Goal: Transaction & Acquisition: Obtain resource

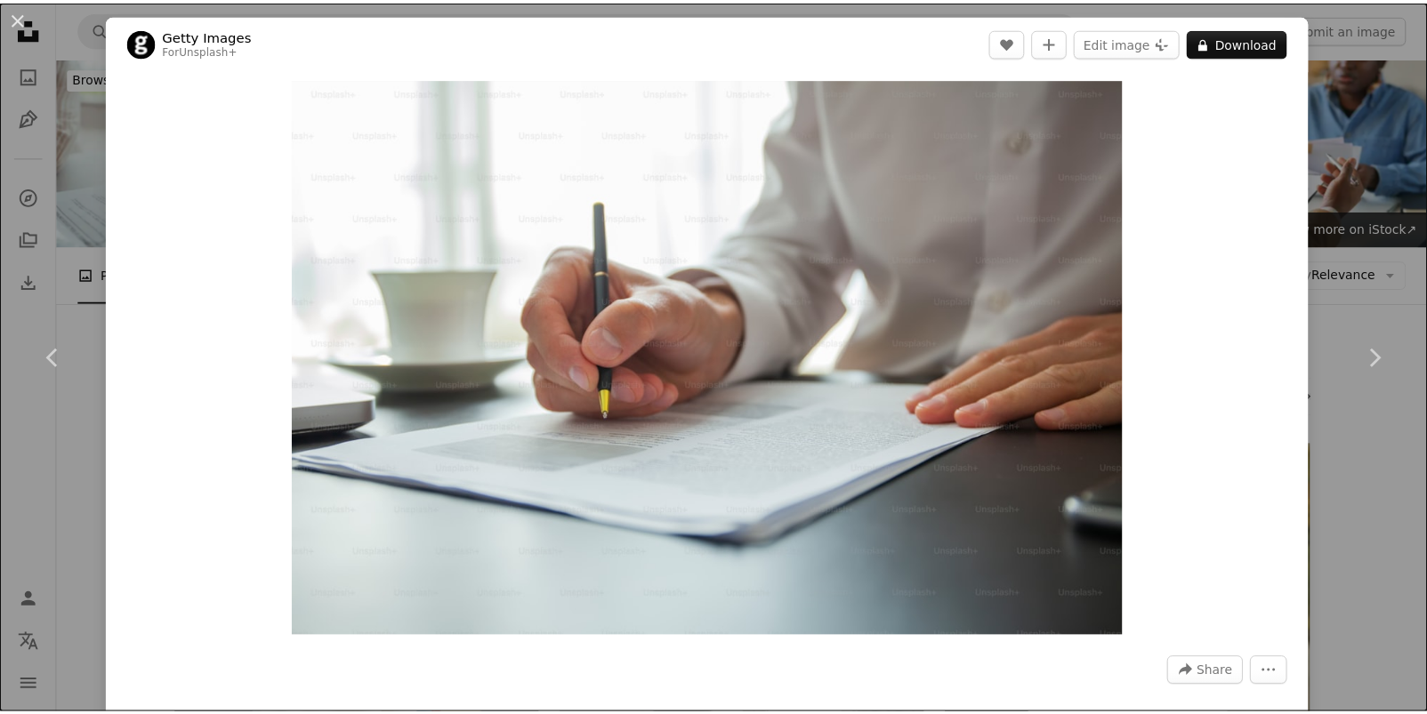
scroll to position [3376, 0]
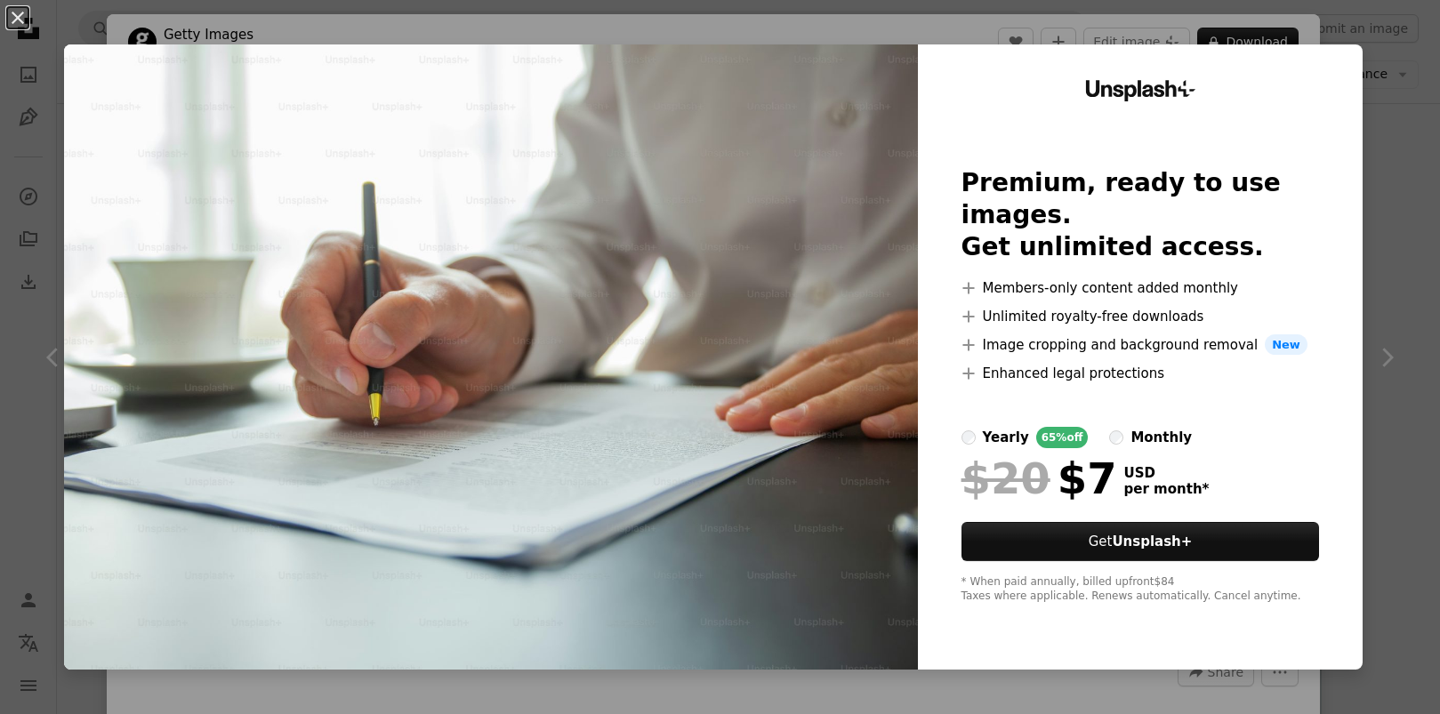
click at [20, 19] on button "An X shape" at bounding box center [17, 17] width 21 height 21
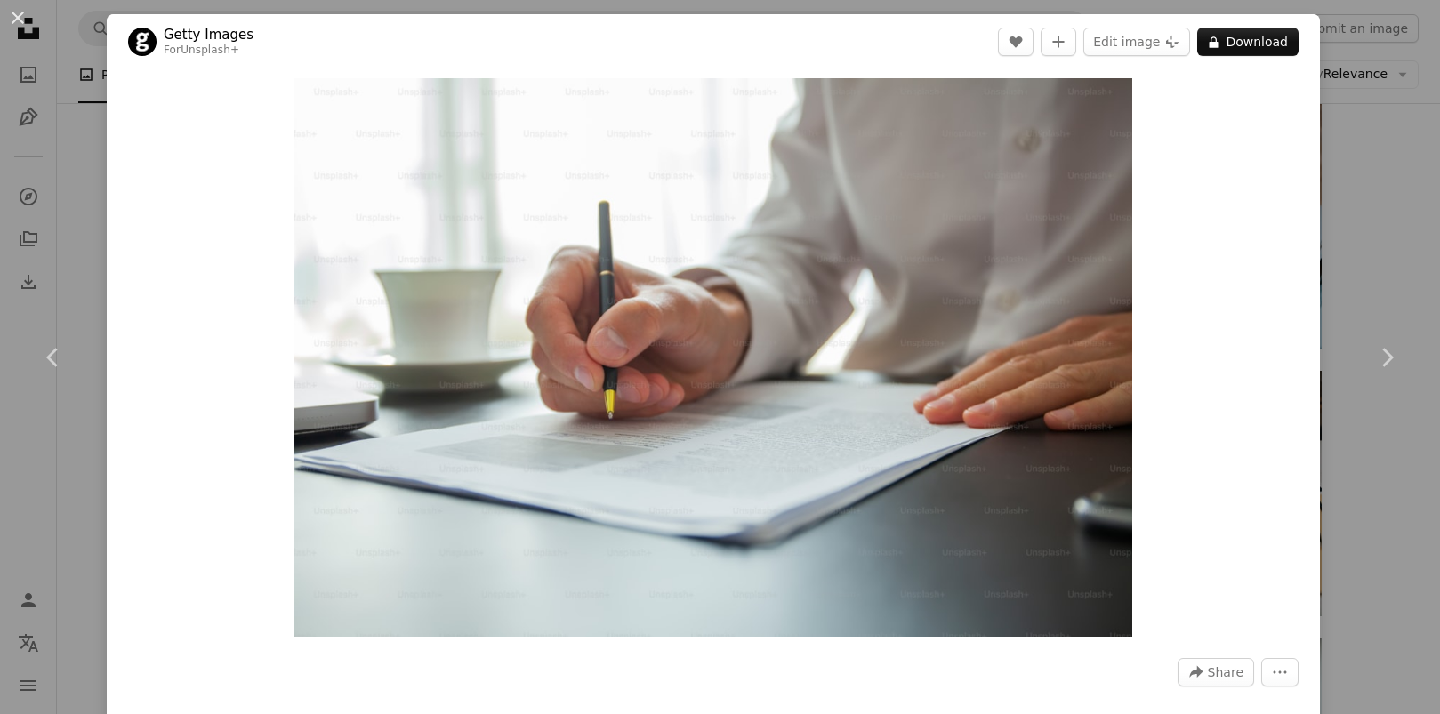
click at [1374, 101] on div "An X shape Chevron left Chevron right Getty Images For Unsplash+ A heart A plus…" at bounding box center [720, 357] width 1440 height 714
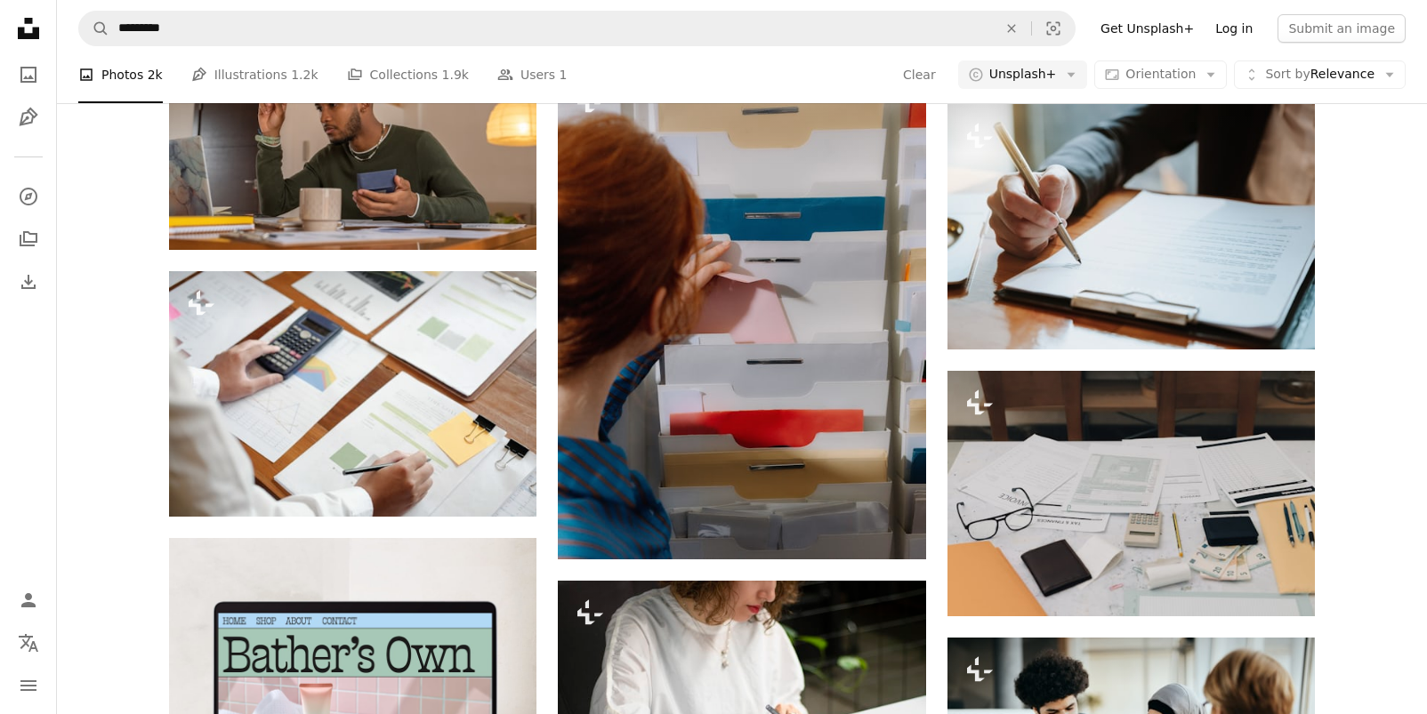
click at [1252, 30] on link "Log in" at bounding box center [1234, 28] width 59 height 28
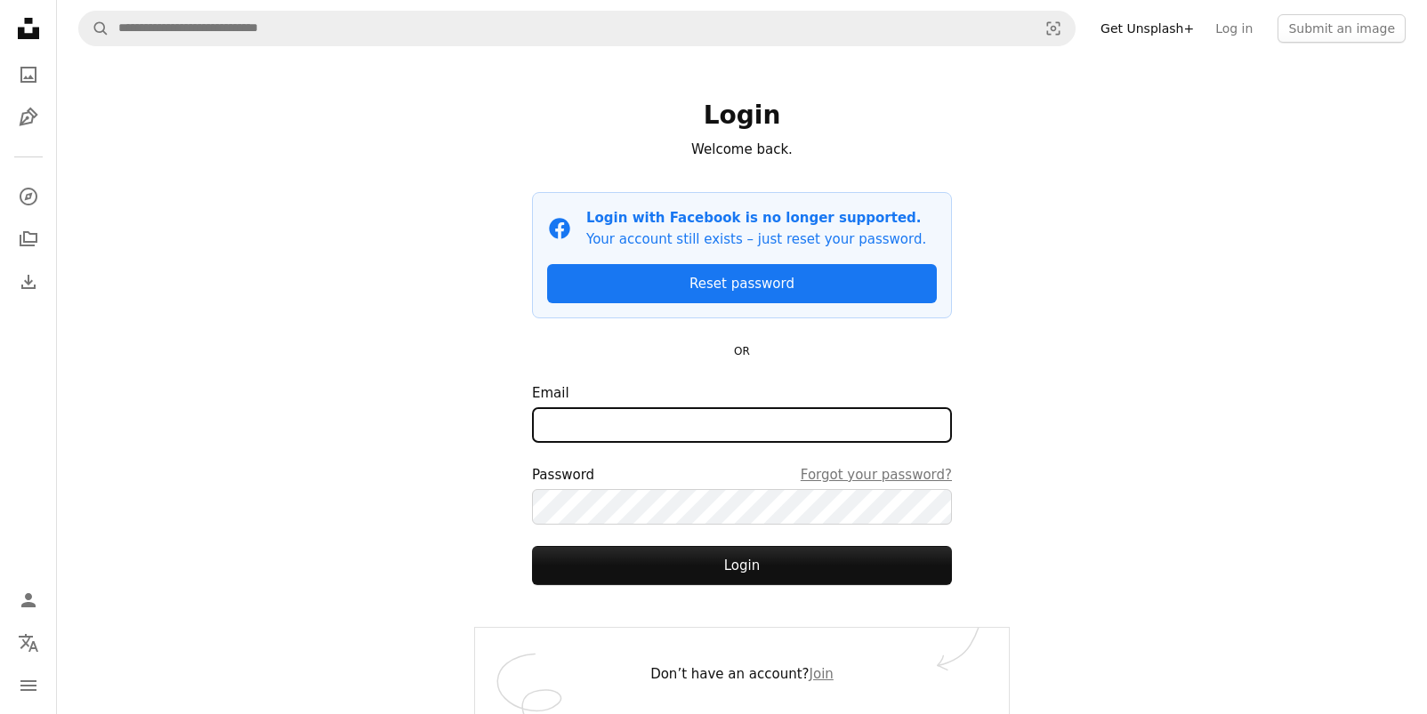
type input "**********"
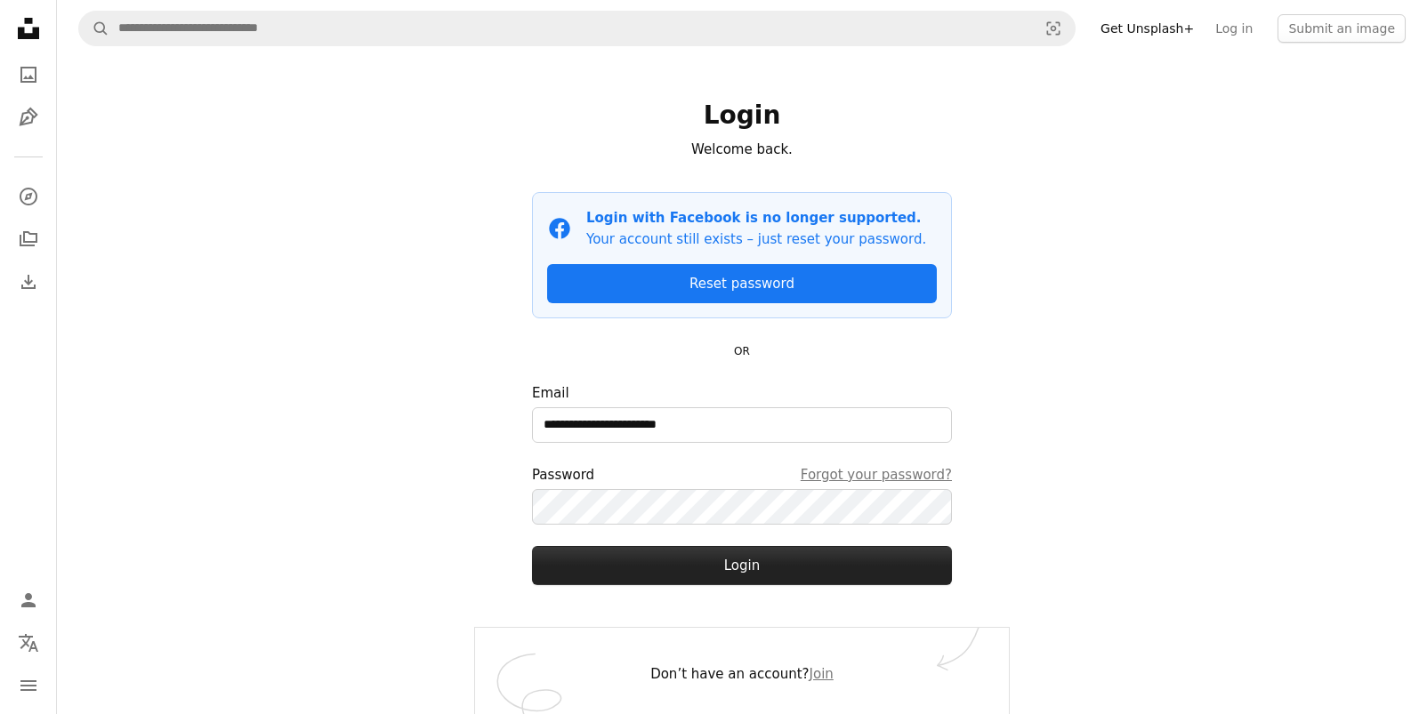
click at [747, 577] on button "Login" at bounding box center [742, 565] width 420 height 39
